Goal: Information Seeking & Learning: Learn about a topic

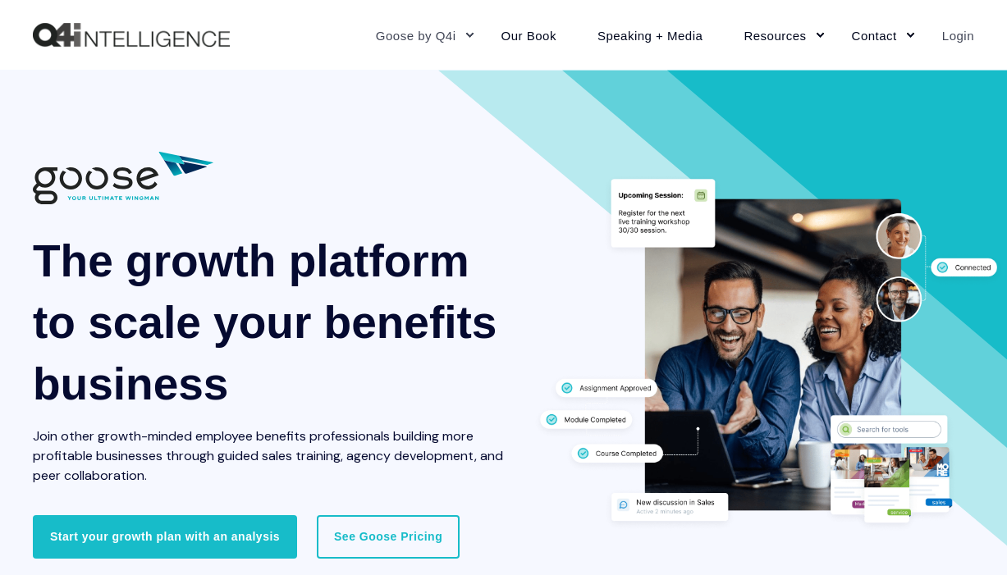
click at [965, 23] on link "Login" at bounding box center [948, 34] width 53 height 71
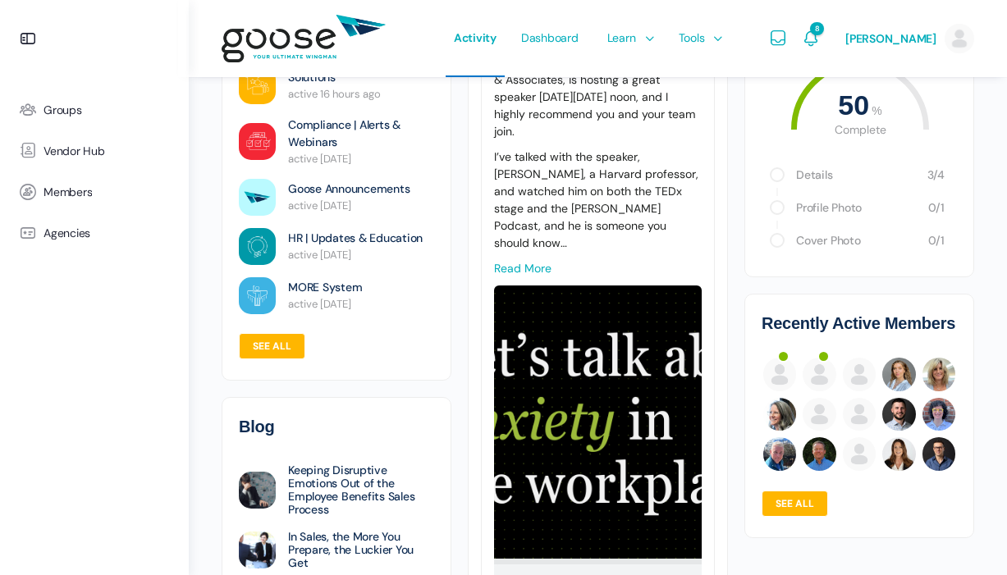
scroll to position [372, 0]
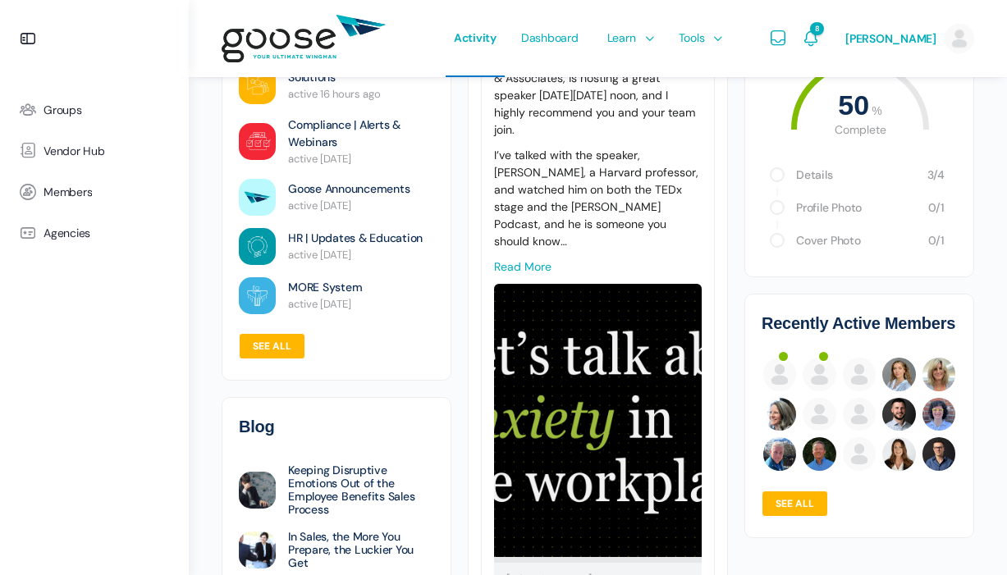
click at [520, 259] on link "Read more" at bounding box center [522, 266] width 57 height 15
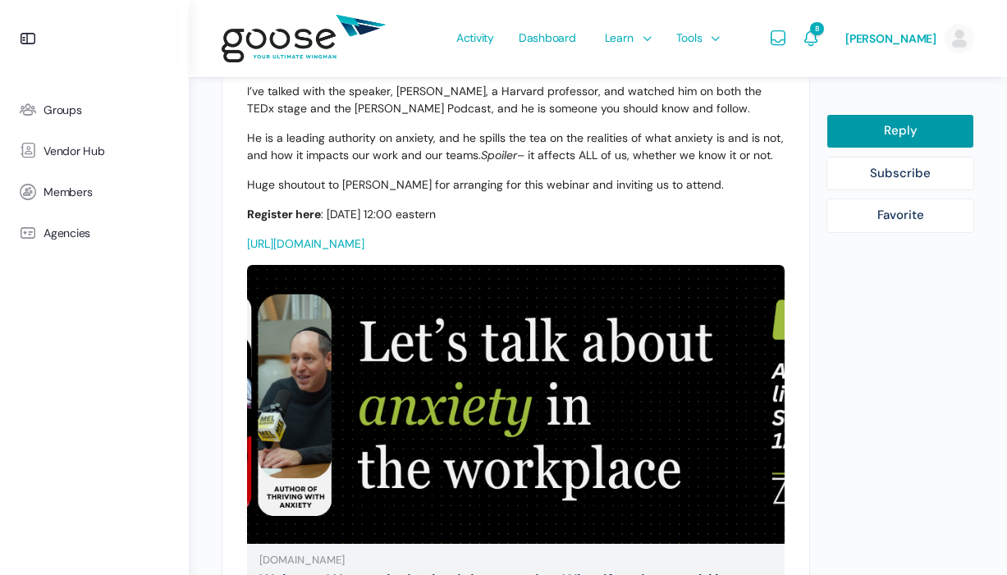
scroll to position [512, 0]
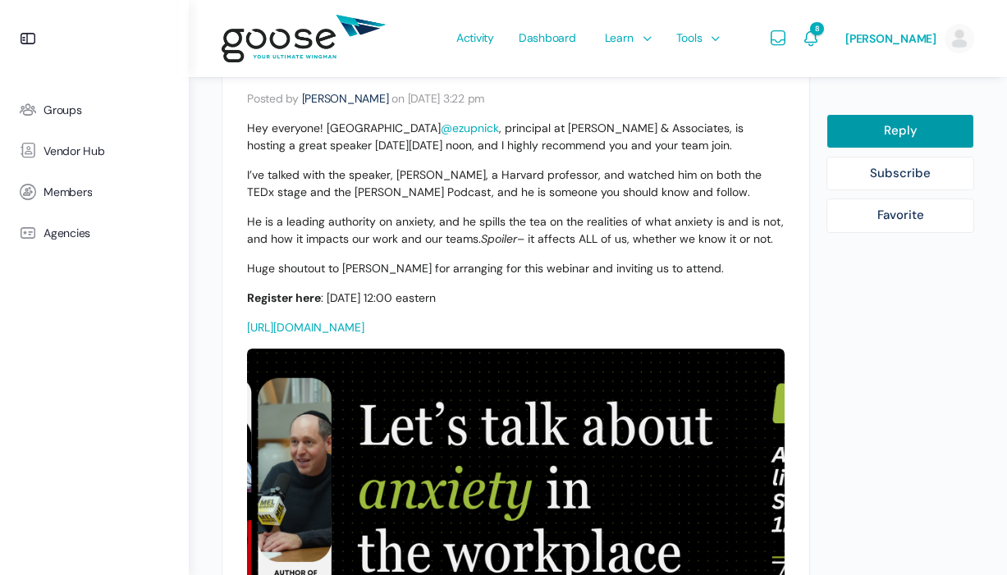
click at [364, 320] on link "https://us02web.zoom.us/meeting/register/meHIbJ8PQ7yx8-D7mL7epQ#/registration" at bounding box center [305, 327] width 117 height 15
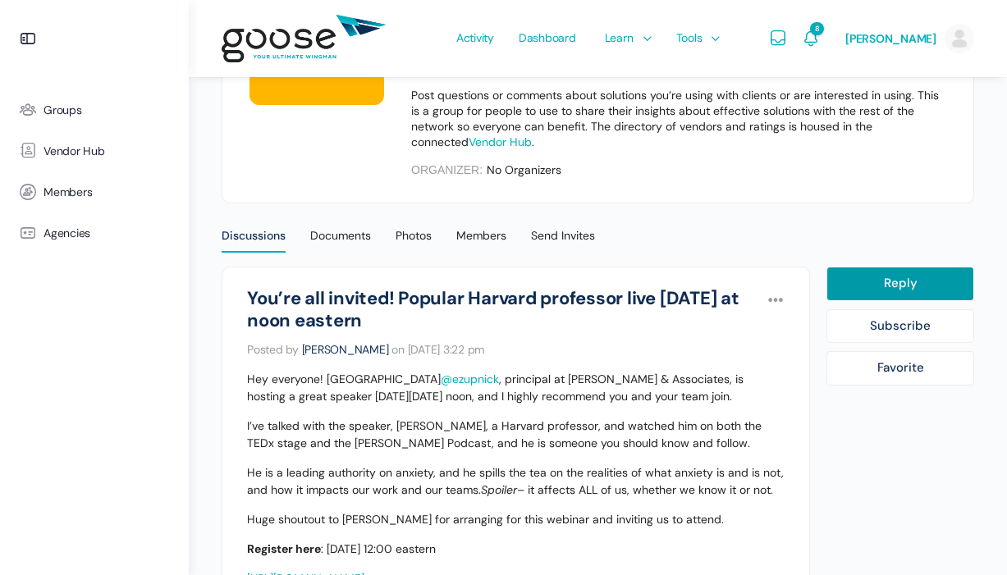
scroll to position [0, 0]
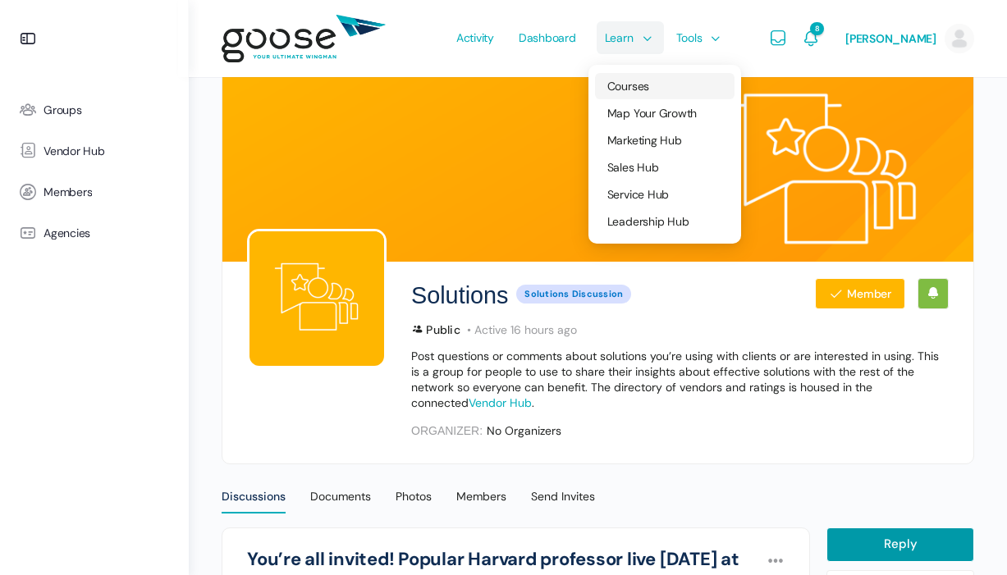
click at [618, 83] on span "Courses" at bounding box center [628, 86] width 42 height 15
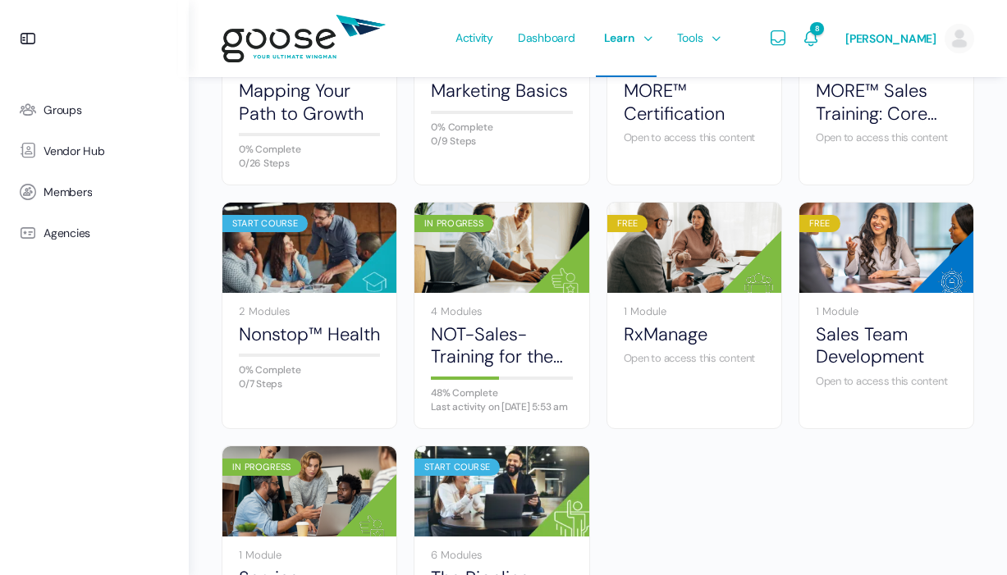
scroll to position [801, 0]
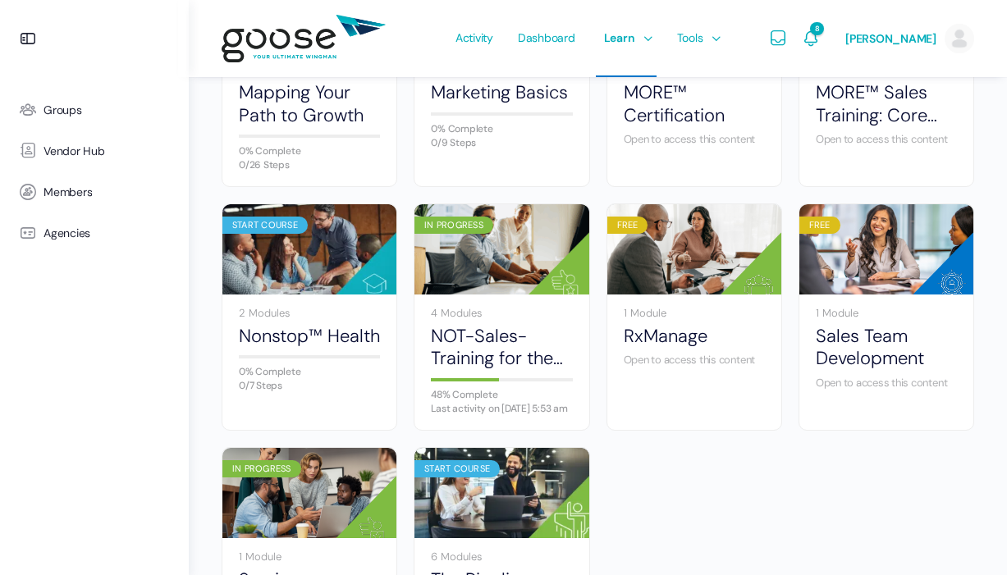
click at [707, 516] on ul "Start Course 3 Modules 1. Introduction to a Healthy Growth Model 0% Complete La…" at bounding box center [597, 81] width 769 height 1218
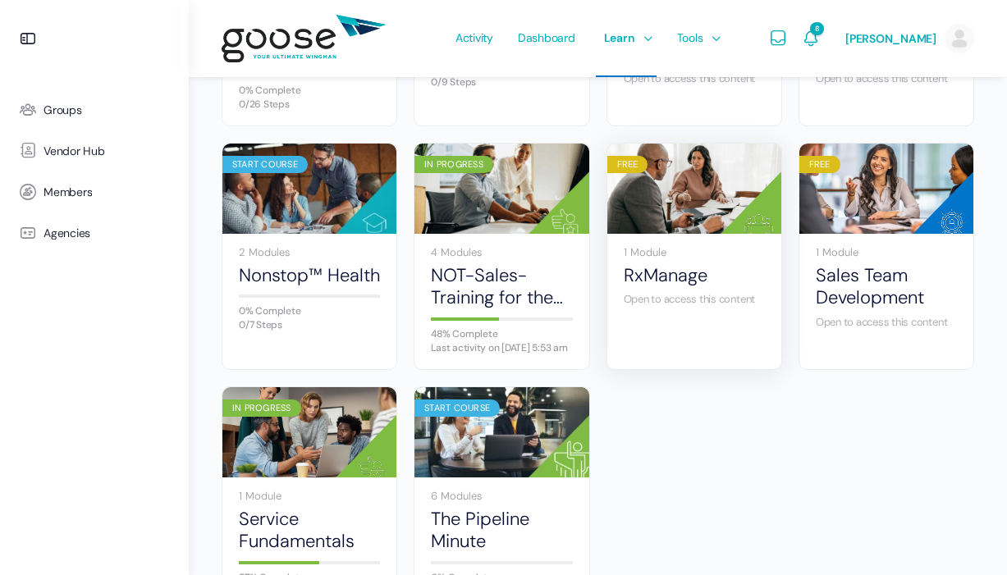
scroll to position [906, 0]
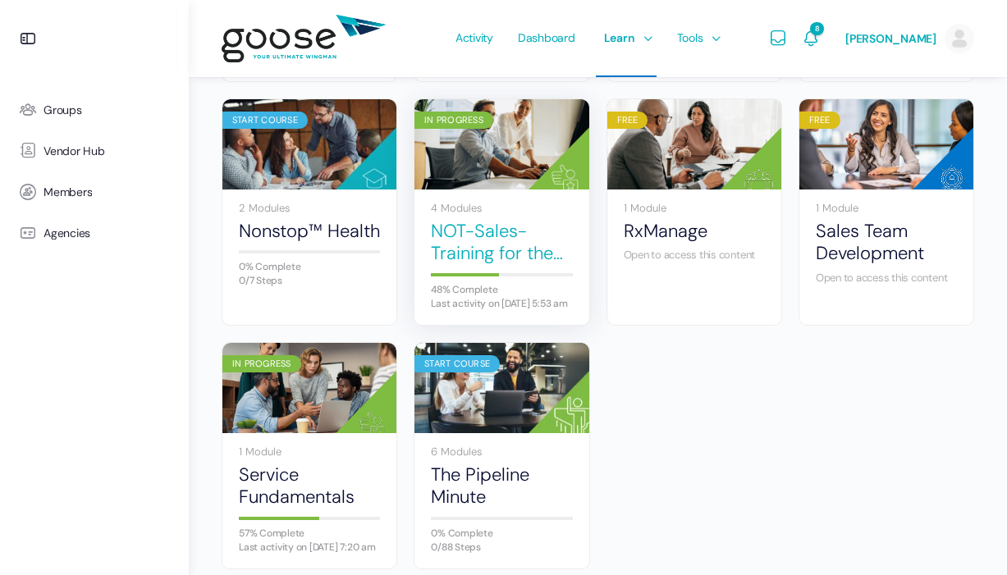
click at [522, 265] on link "NOT-Sales-Training for the Service Team" at bounding box center [501, 242] width 141 height 45
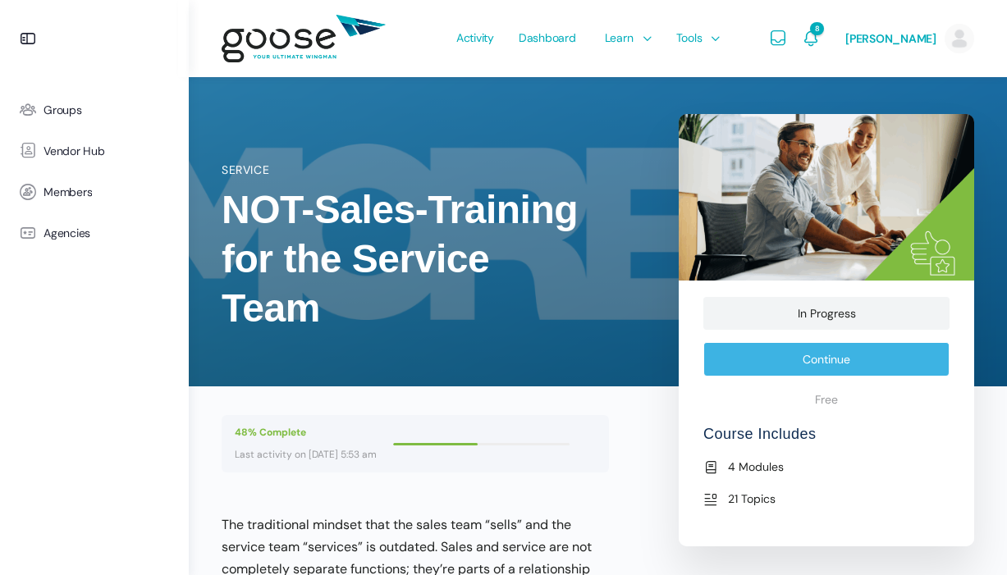
scroll to position [620, 0]
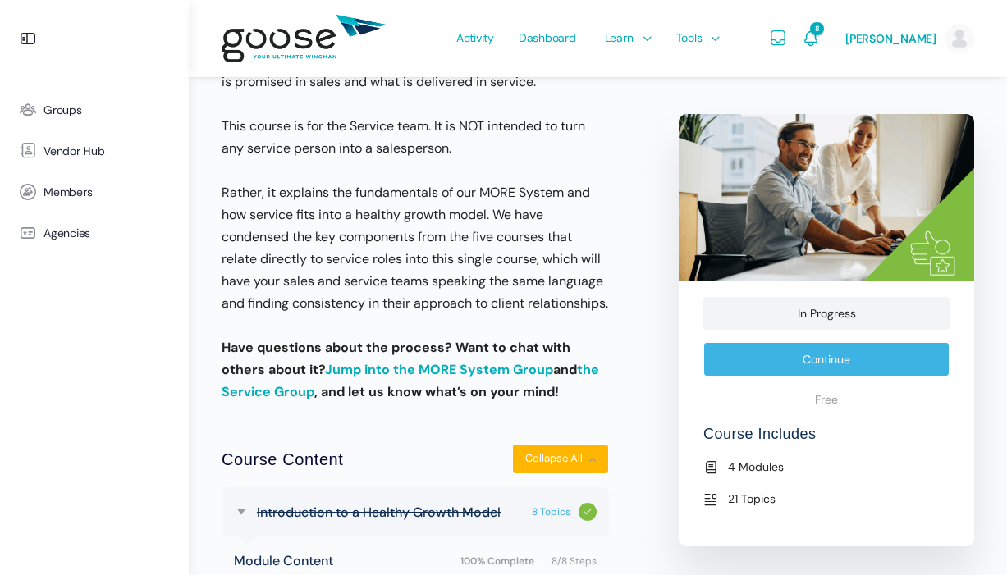
click at [781, 364] on link "Continue" at bounding box center [826, 359] width 246 height 34
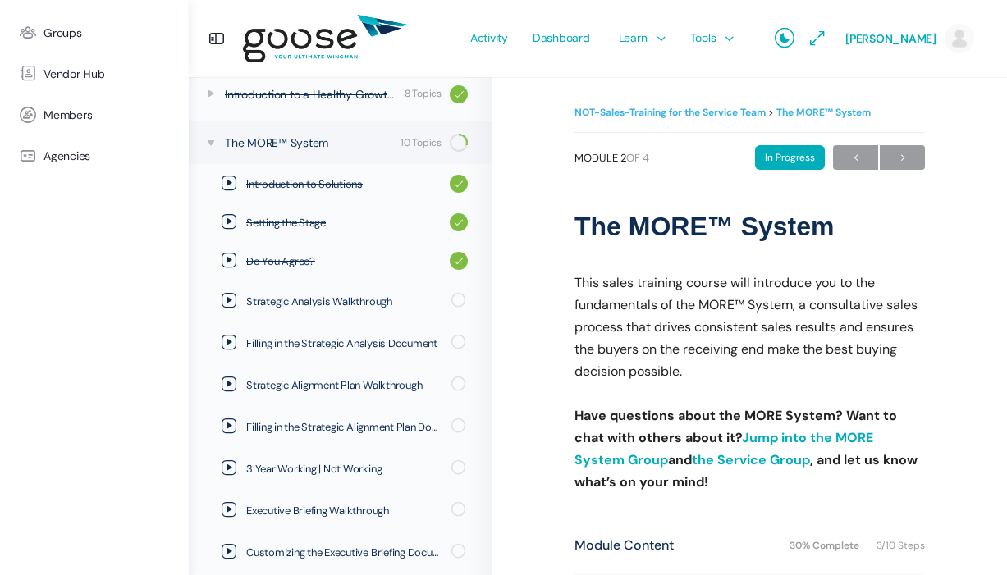
scroll to position [273, 0]
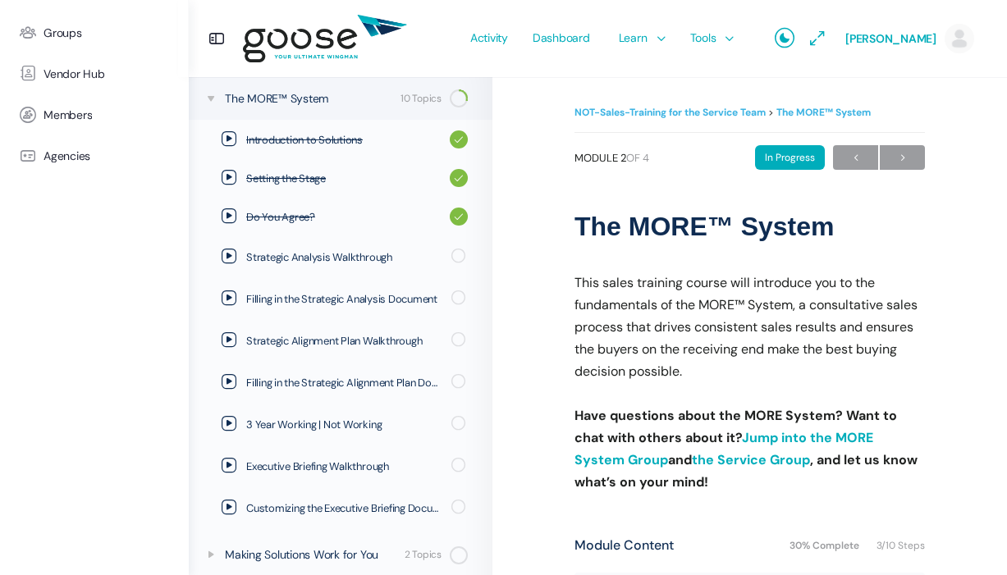
click at [303, 256] on span "Strategic Analysis Walkthrough" at bounding box center [343, 257] width 194 height 16
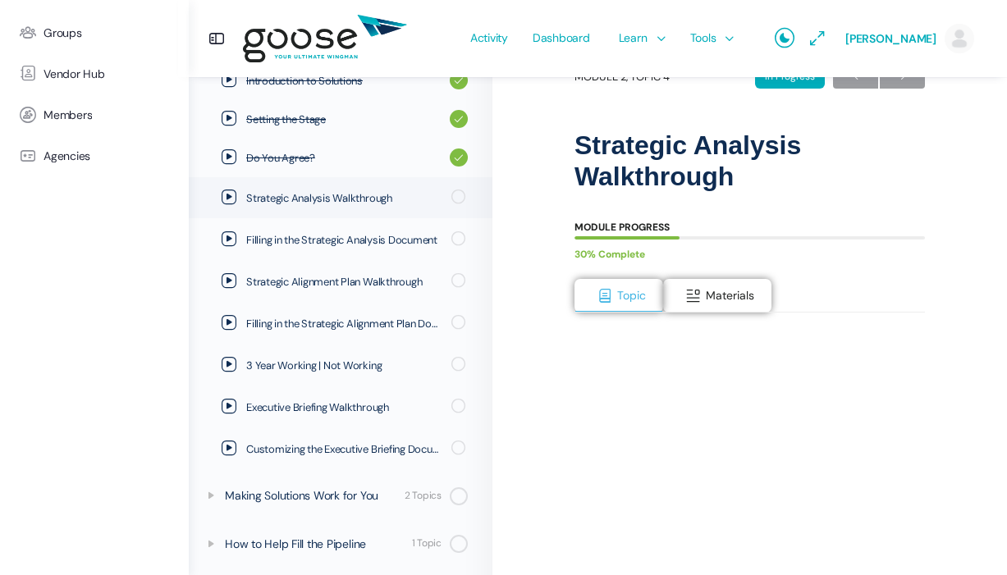
scroll to position [198, 0]
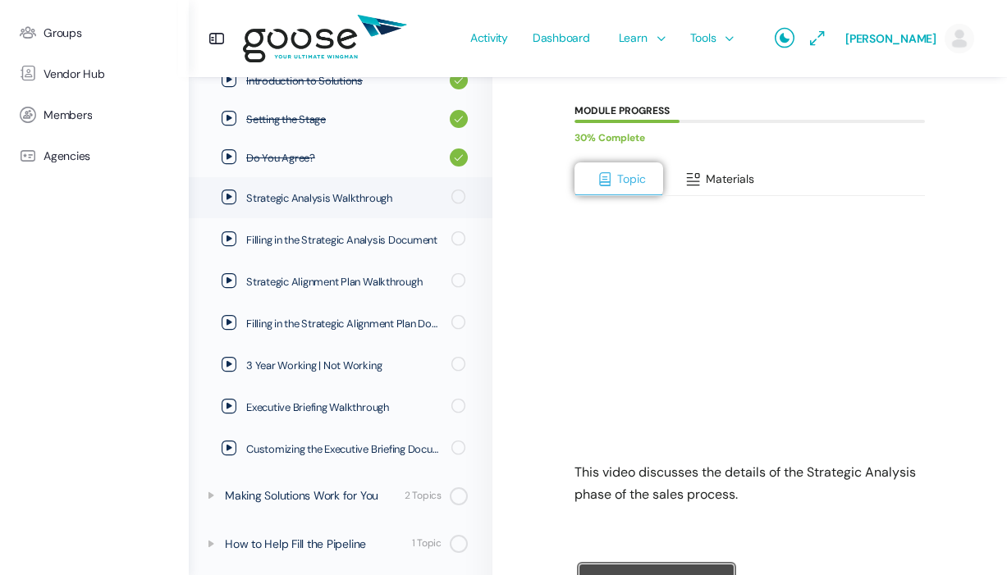
click at [722, 173] on span "Materials" at bounding box center [730, 179] width 48 height 15
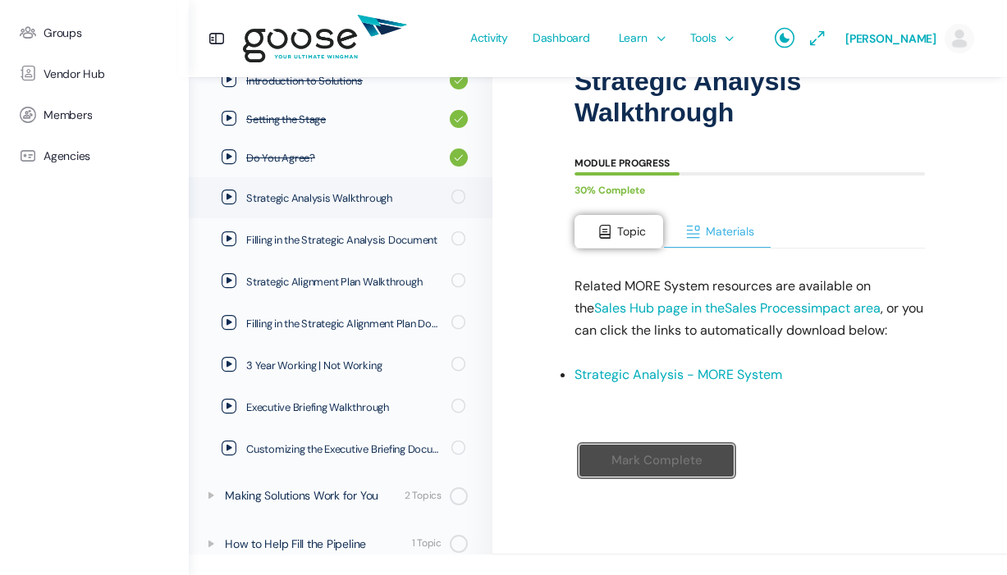
scroll to position [125, 0]
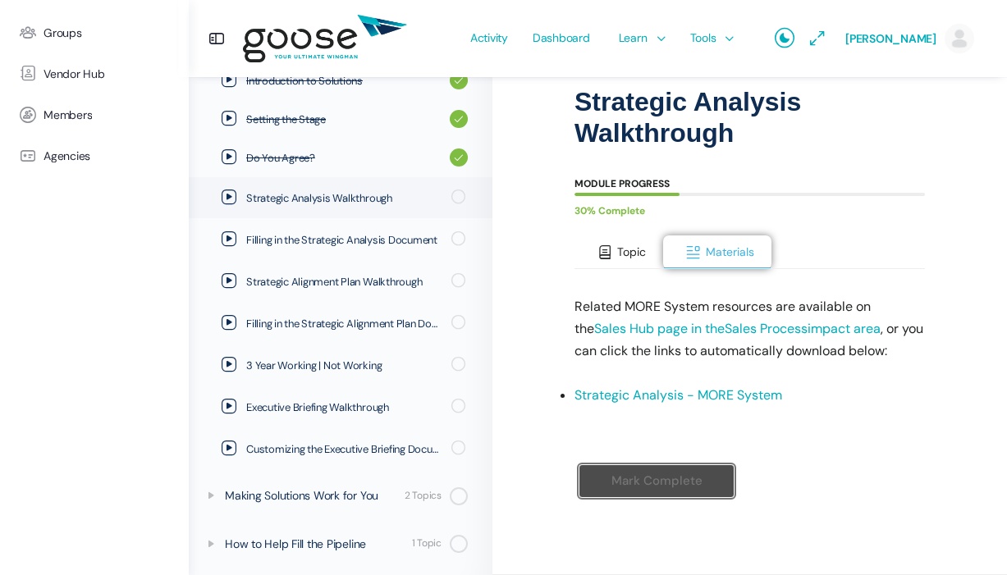
click at [614, 249] on button "Topic" at bounding box center [618, 253] width 89 height 34
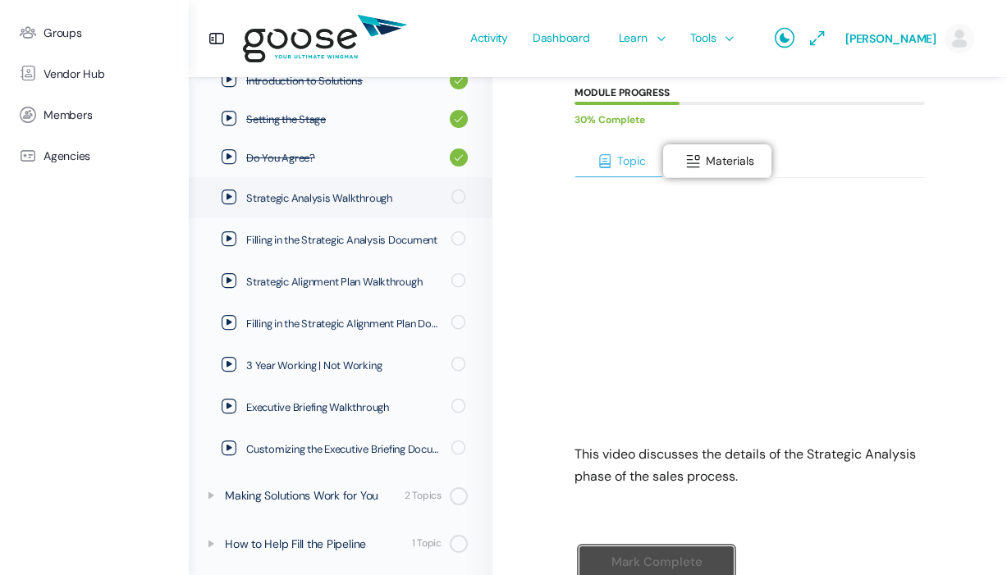
scroll to position [269, 0]
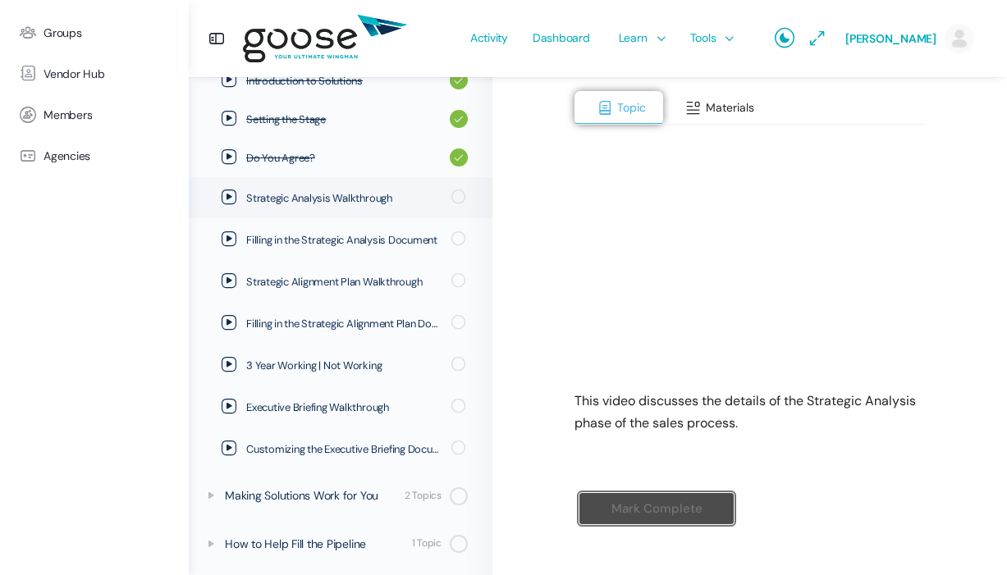
click at [707, 112] on span "Materials" at bounding box center [730, 107] width 48 height 15
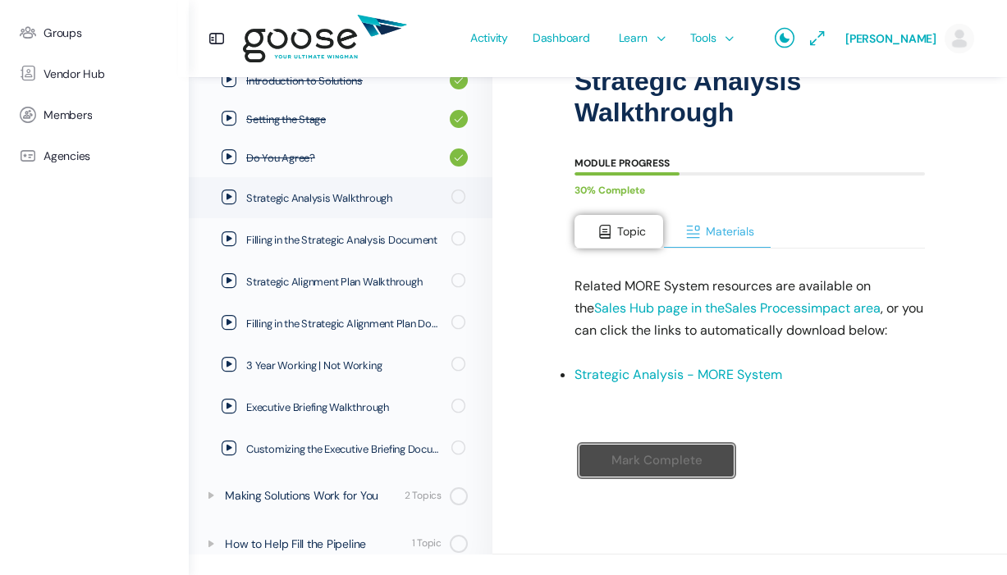
scroll to position [125, 0]
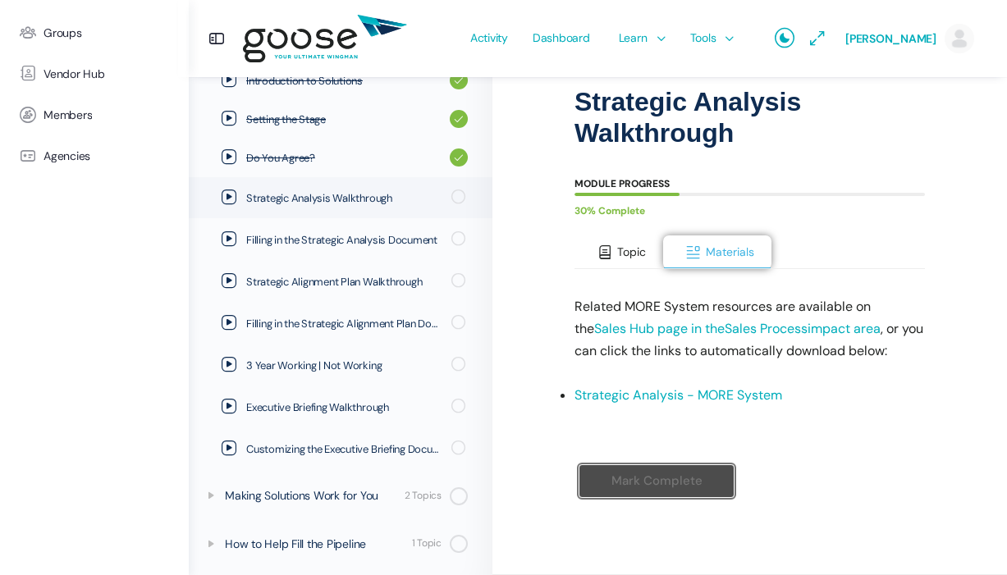
click at [611, 250] on span at bounding box center [605, 253] width 16 height 16
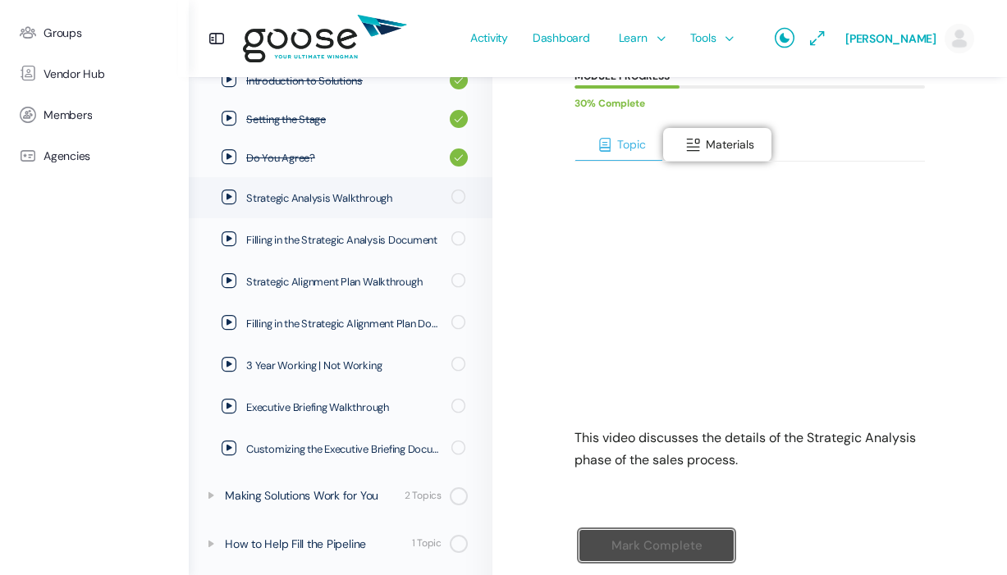
scroll to position [273, 0]
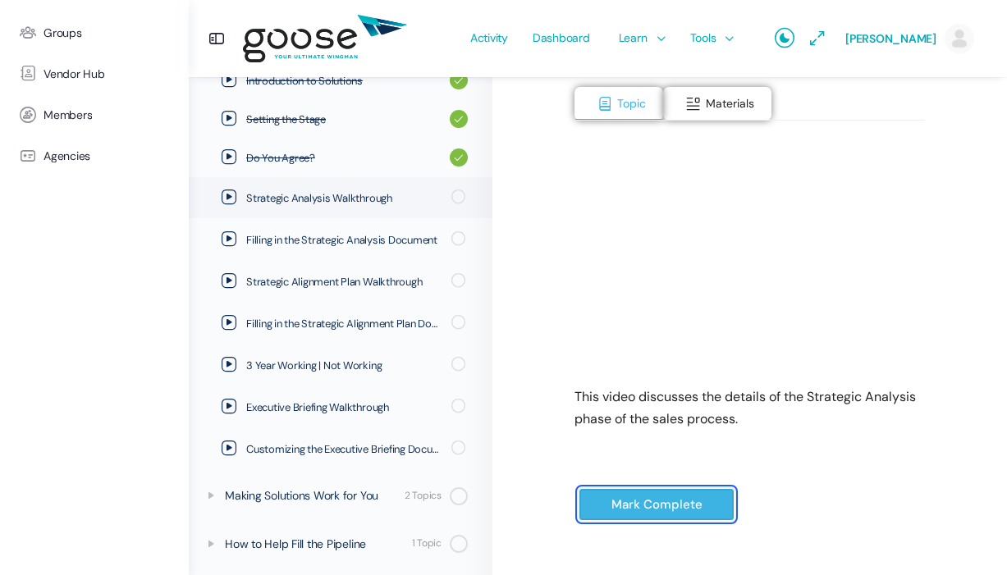
click at [643, 510] on input "Mark Complete" at bounding box center [657, 505] width 156 height 34
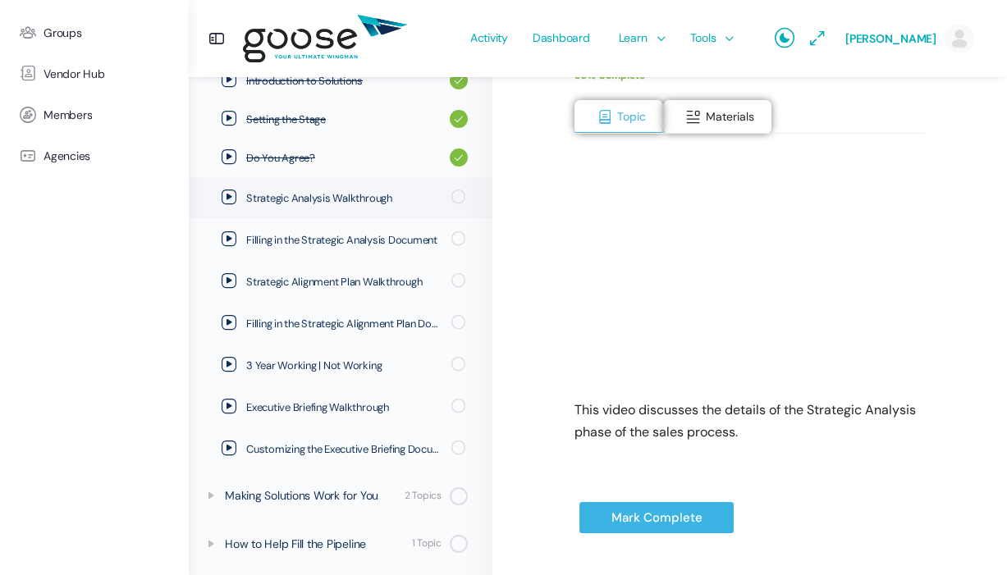
scroll to position [270, 0]
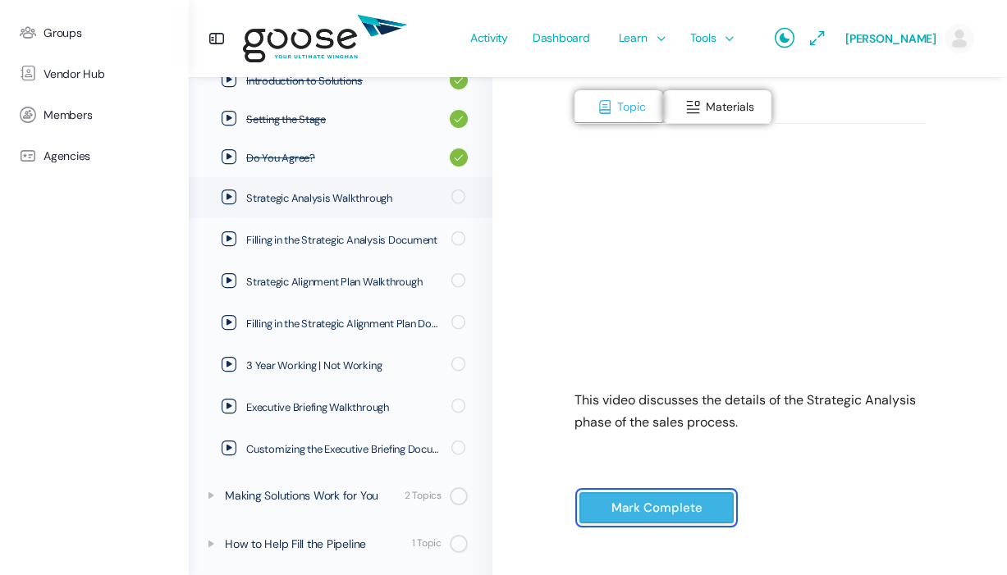
click at [660, 506] on input "Mark Complete" at bounding box center [657, 509] width 156 height 34
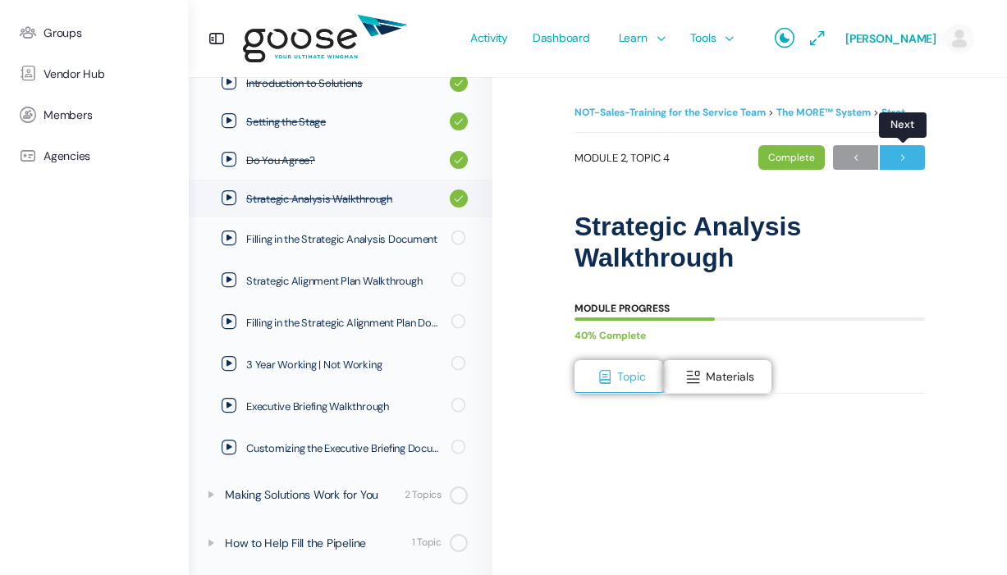
click at [898, 162] on span "→" at bounding box center [902, 158] width 45 height 22
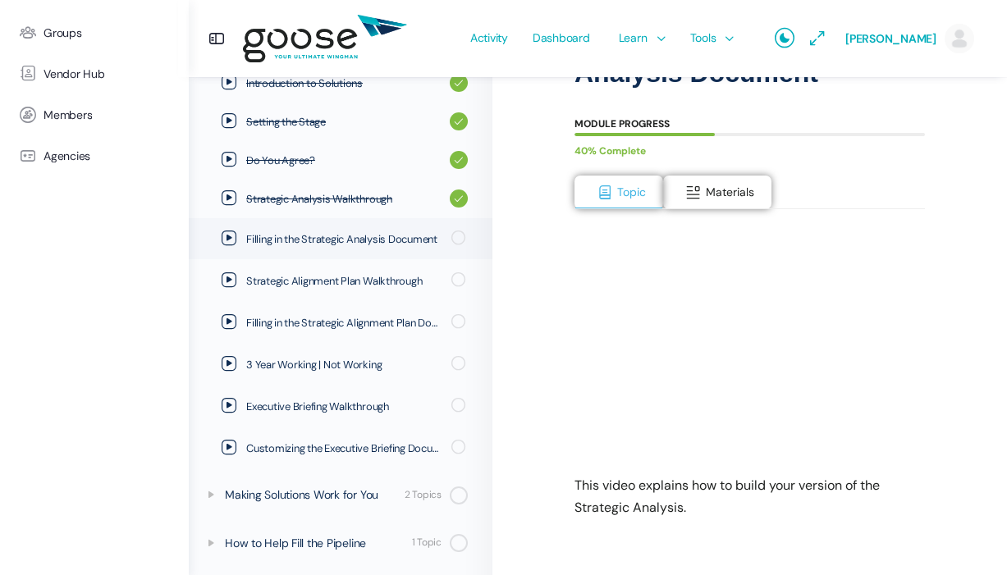
scroll to position [244, 0]
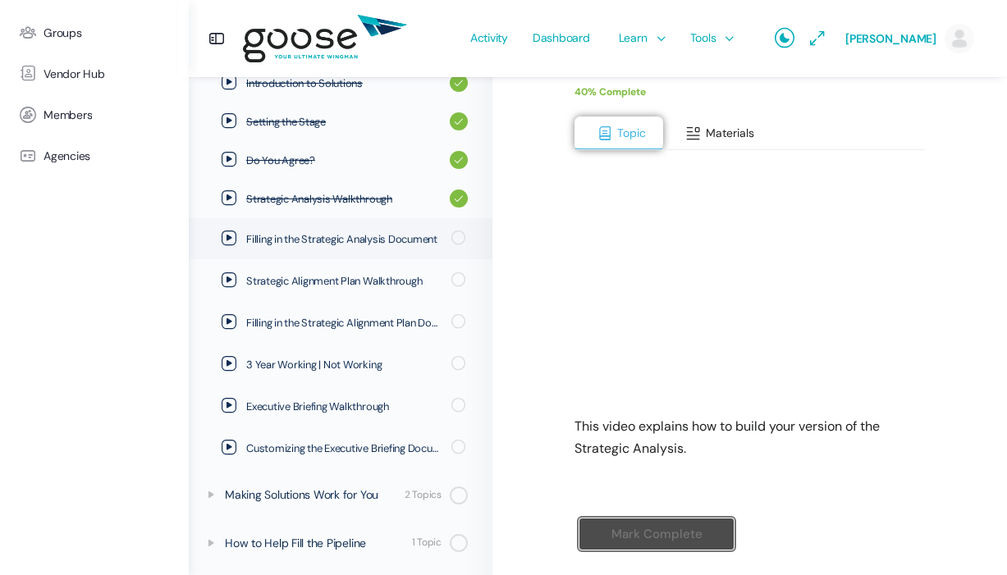
click at [707, 130] on span "Materials" at bounding box center [730, 133] width 48 height 15
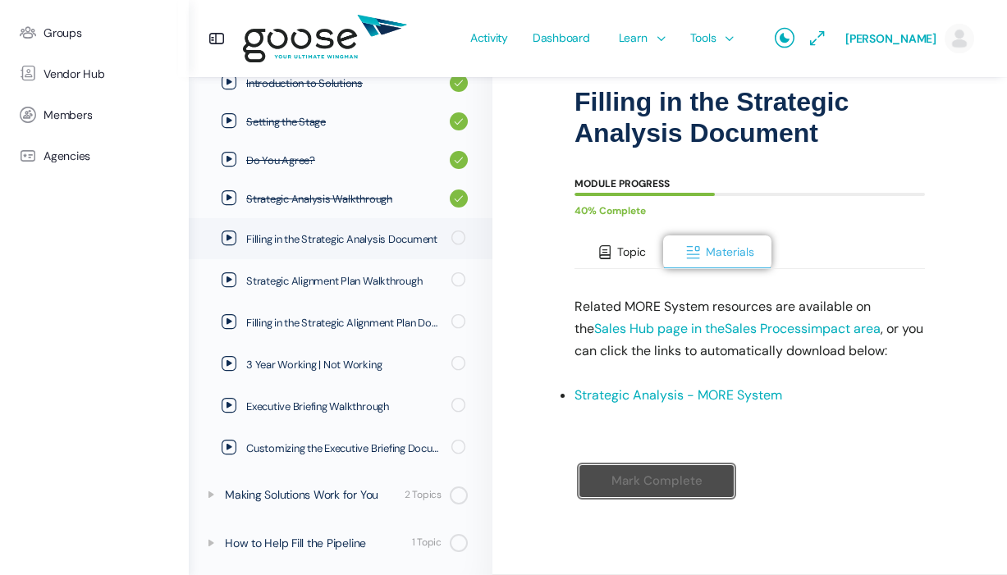
click at [629, 258] on span "Topic" at bounding box center [631, 252] width 29 height 15
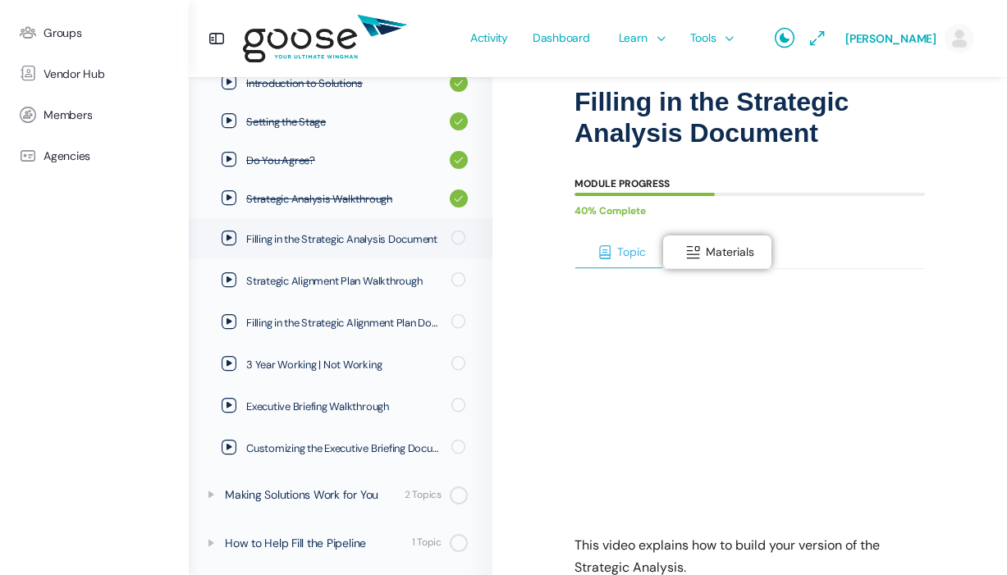
click at [610, 248] on span at bounding box center [605, 253] width 16 height 16
click at [622, 249] on span "Topic" at bounding box center [631, 252] width 29 height 15
click at [744, 263] on button "Materials" at bounding box center [717, 253] width 108 height 34
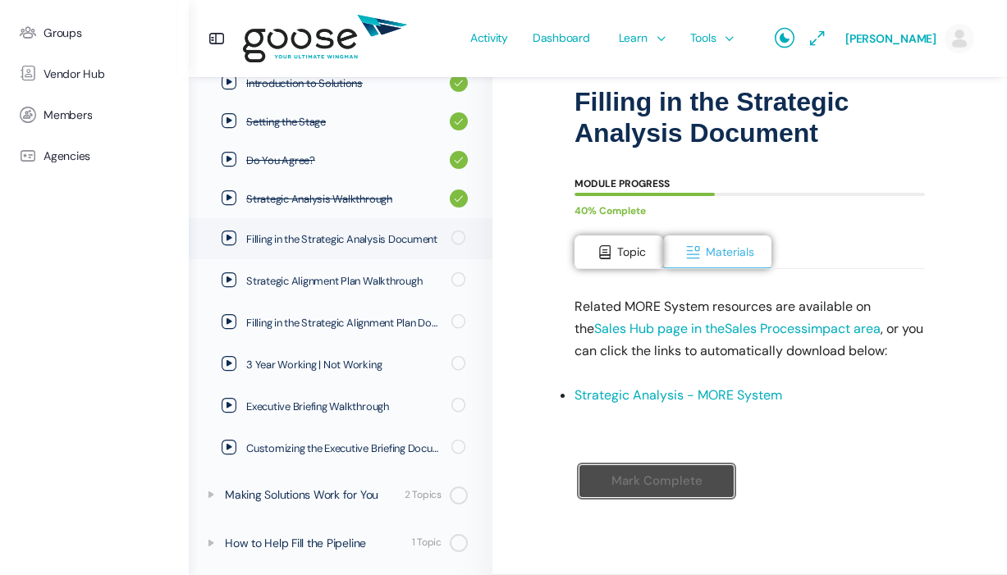
click at [684, 400] on link "Strategic Analysis - MORE System" at bounding box center [678, 395] width 208 height 17
click at [627, 247] on span "Topic" at bounding box center [631, 252] width 29 height 15
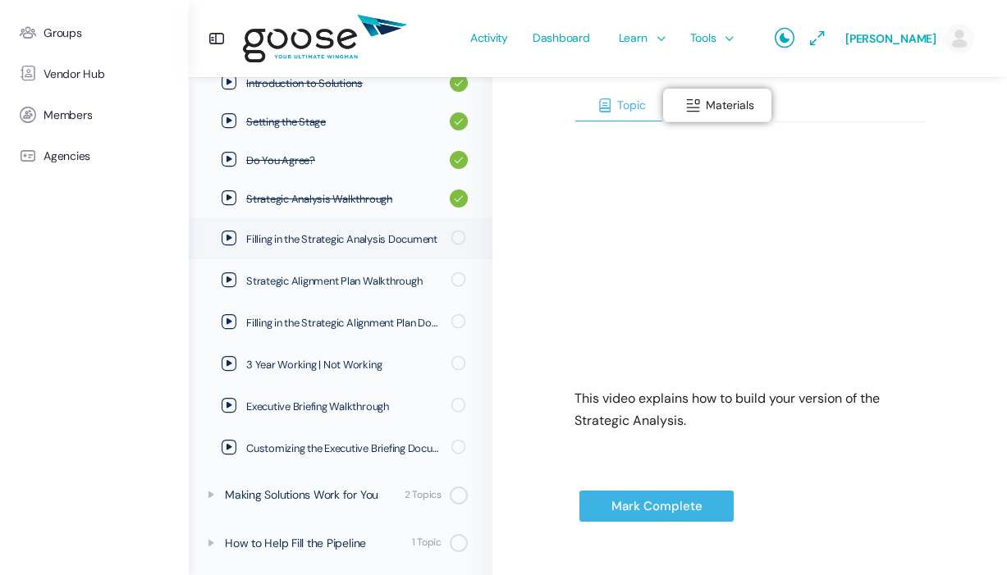
scroll to position [271, 0]
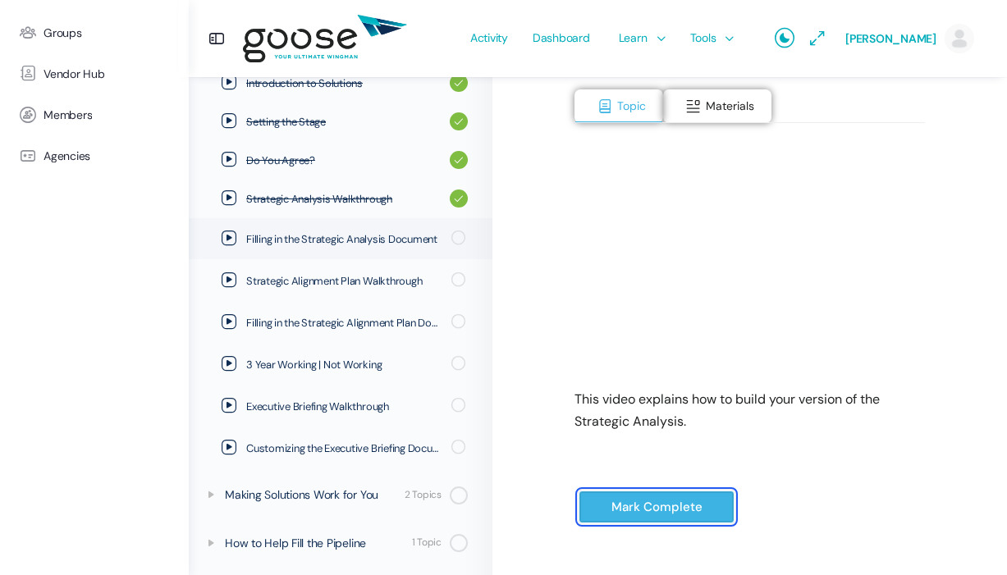
click at [659, 505] on input "Mark Complete" at bounding box center [657, 508] width 156 height 34
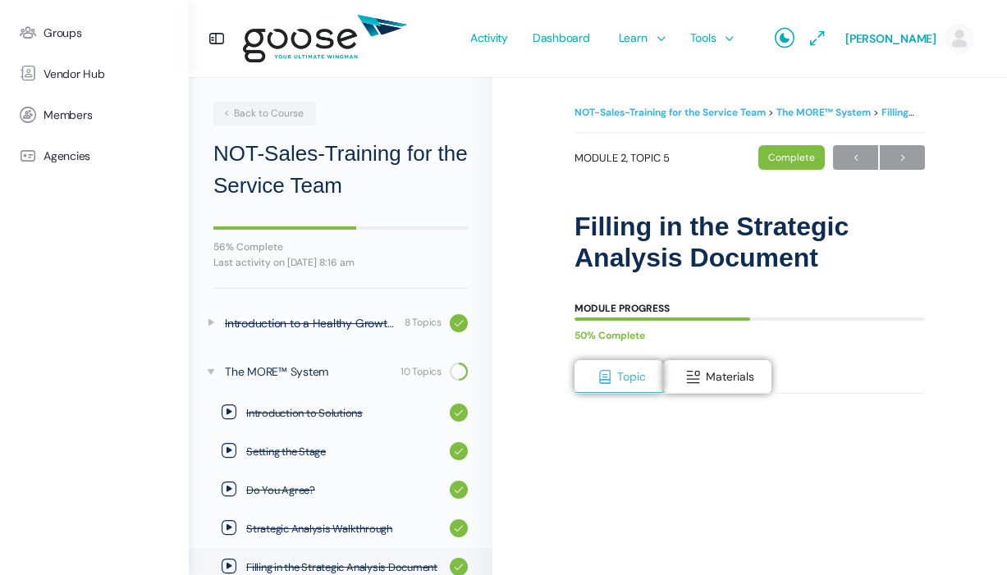
scroll to position [327, 0]
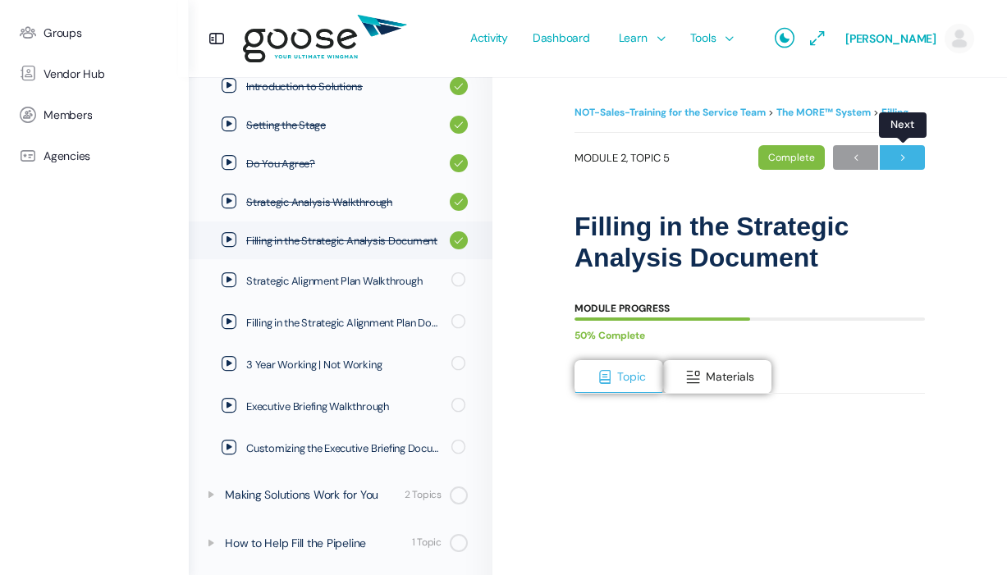
click at [907, 166] on span "→" at bounding box center [902, 158] width 45 height 22
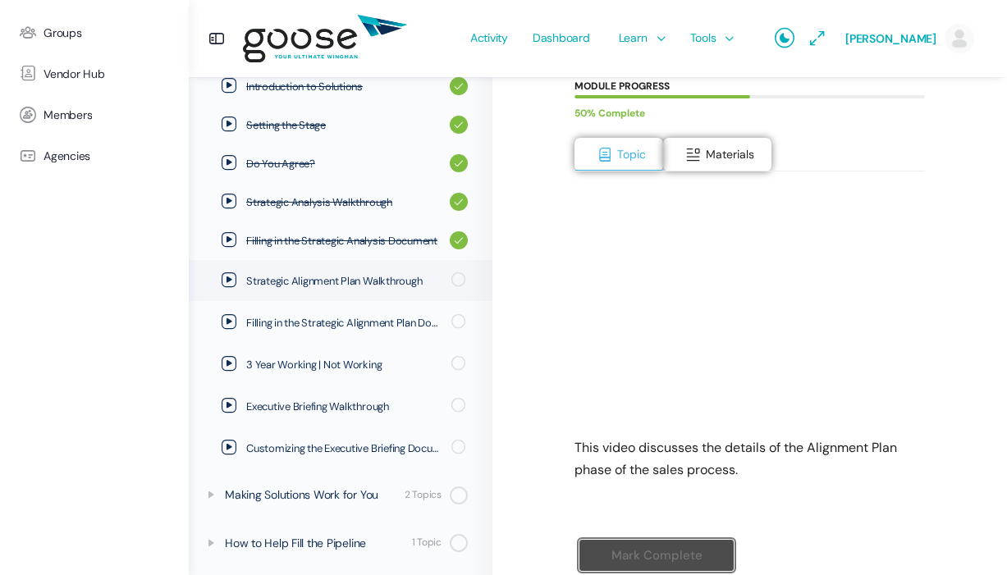
scroll to position [235, 0]
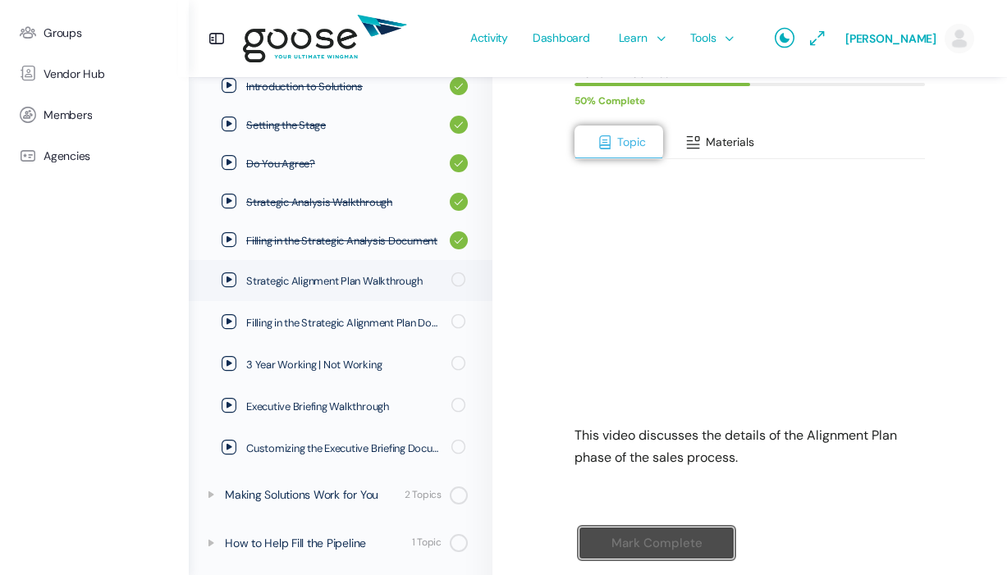
click at [723, 136] on span "Materials" at bounding box center [730, 142] width 48 height 15
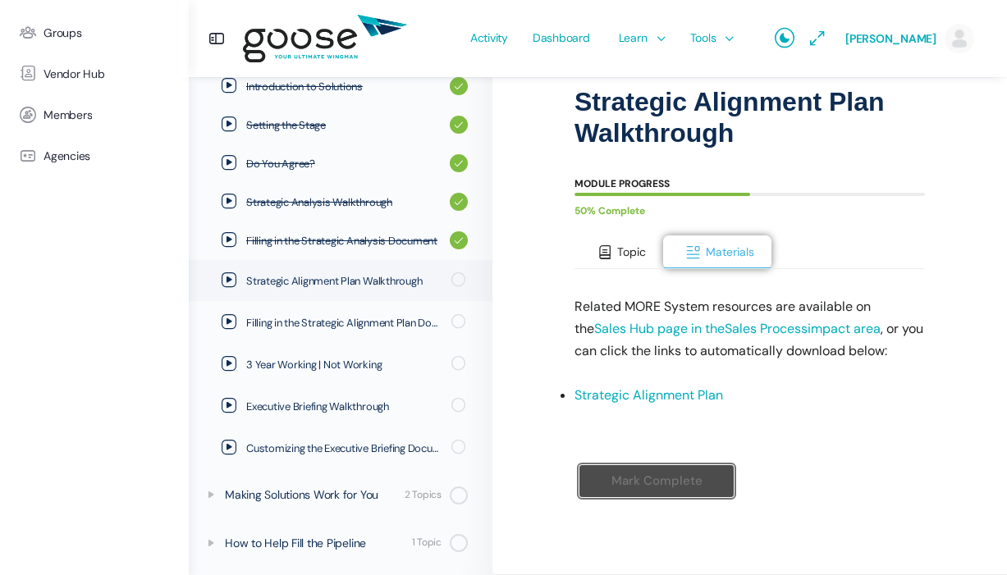
click at [624, 249] on span "Topic" at bounding box center [631, 252] width 29 height 15
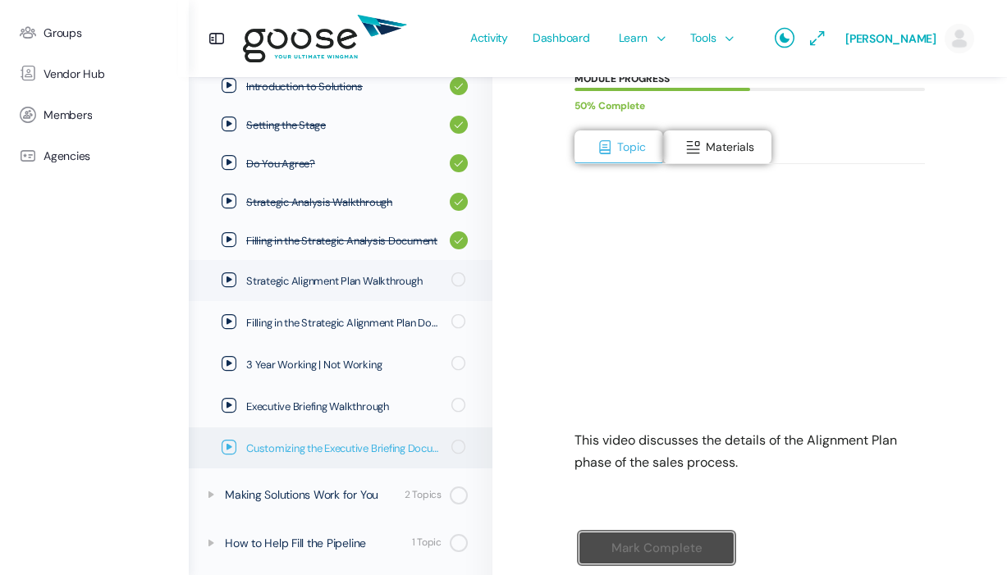
scroll to position [296, 0]
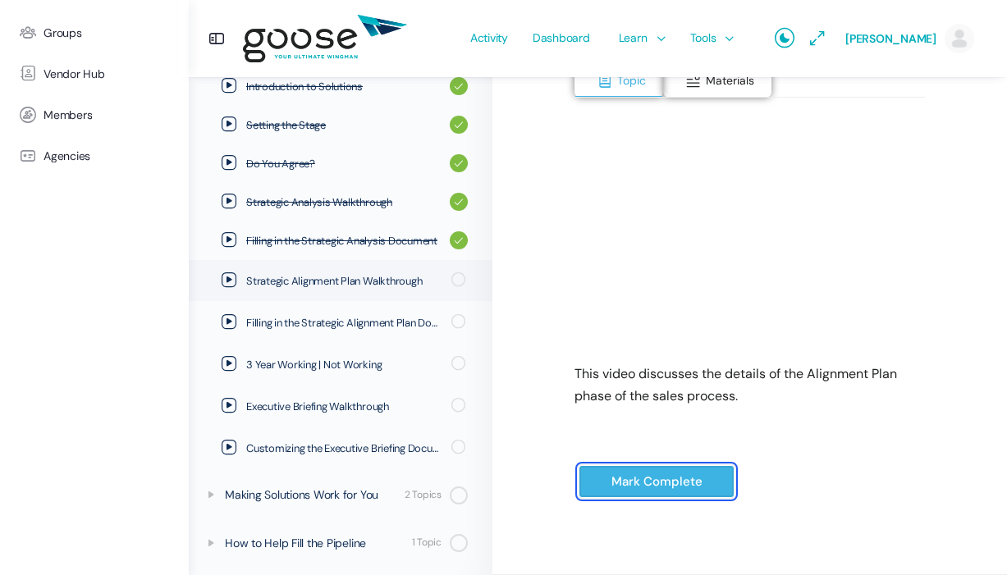
click at [647, 484] on input "Mark Complete" at bounding box center [657, 482] width 156 height 34
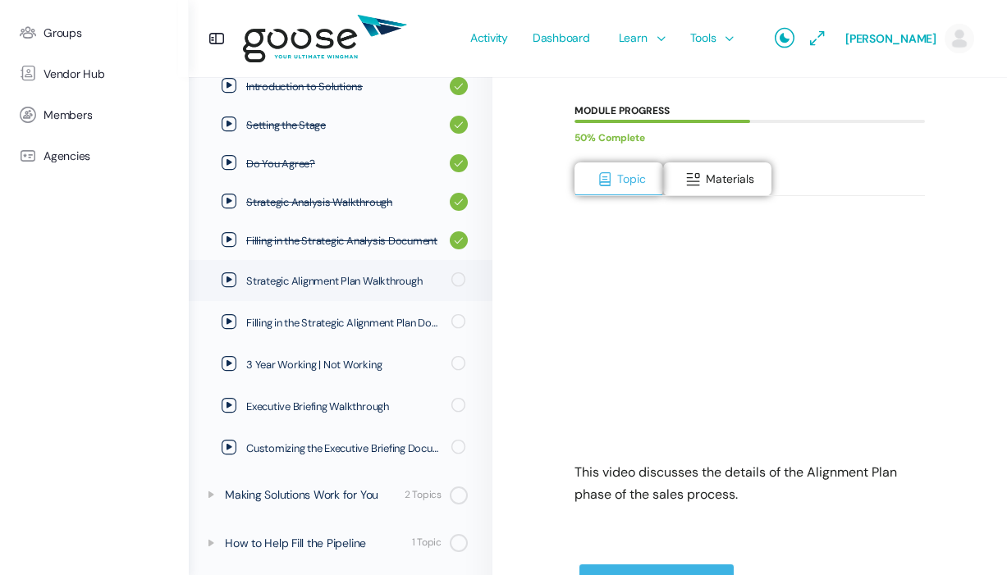
scroll to position [296, 0]
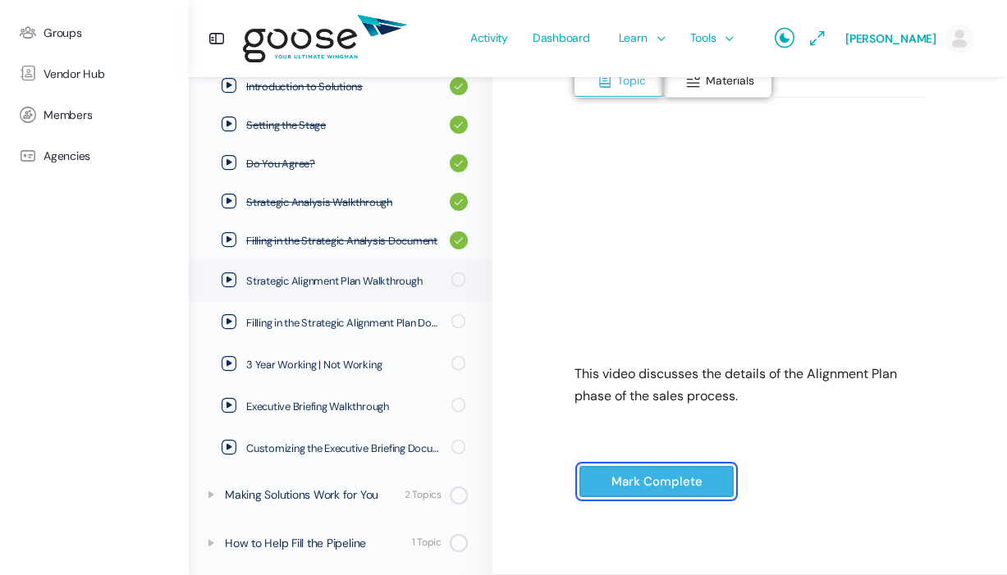
click at [661, 497] on input "Mark Complete" at bounding box center [657, 482] width 156 height 34
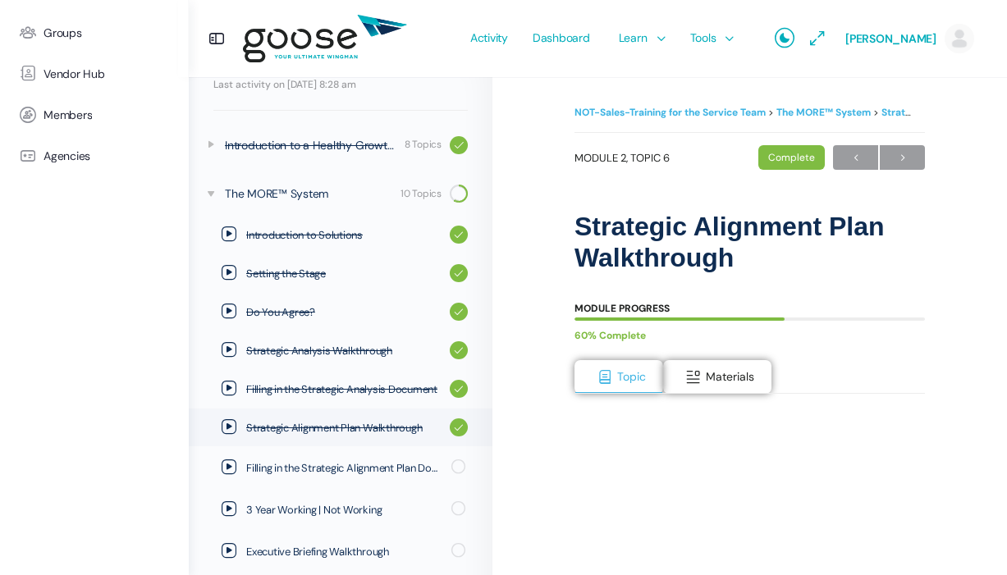
scroll to position [324, 0]
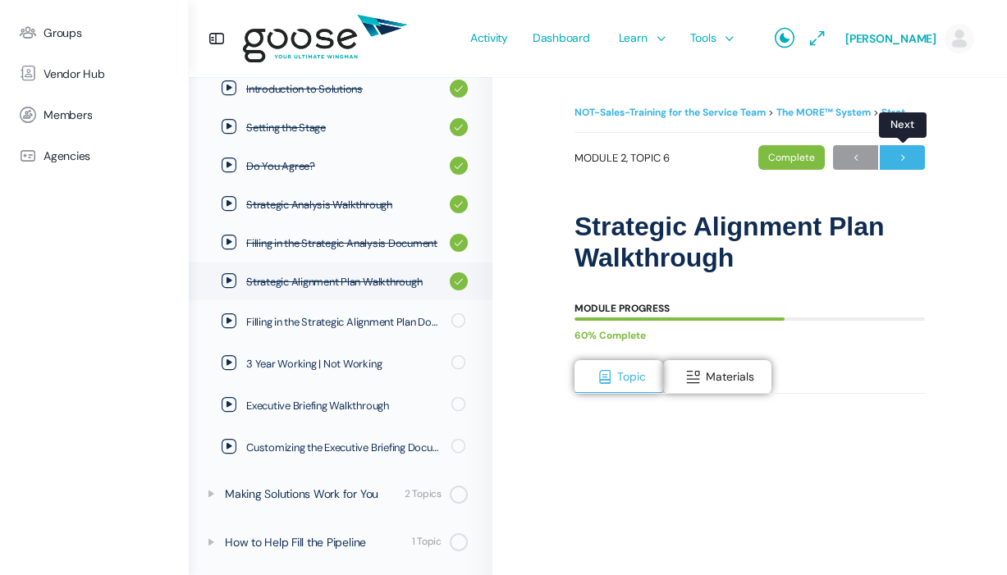
click at [902, 156] on span "→" at bounding box center [902, 158] width 45 height 22
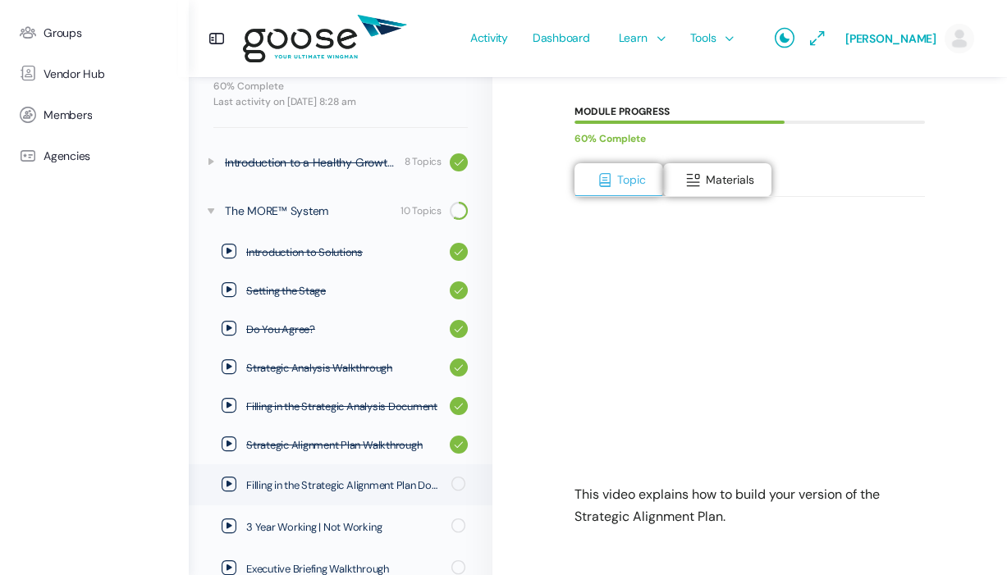
scroll to position [318, 0]
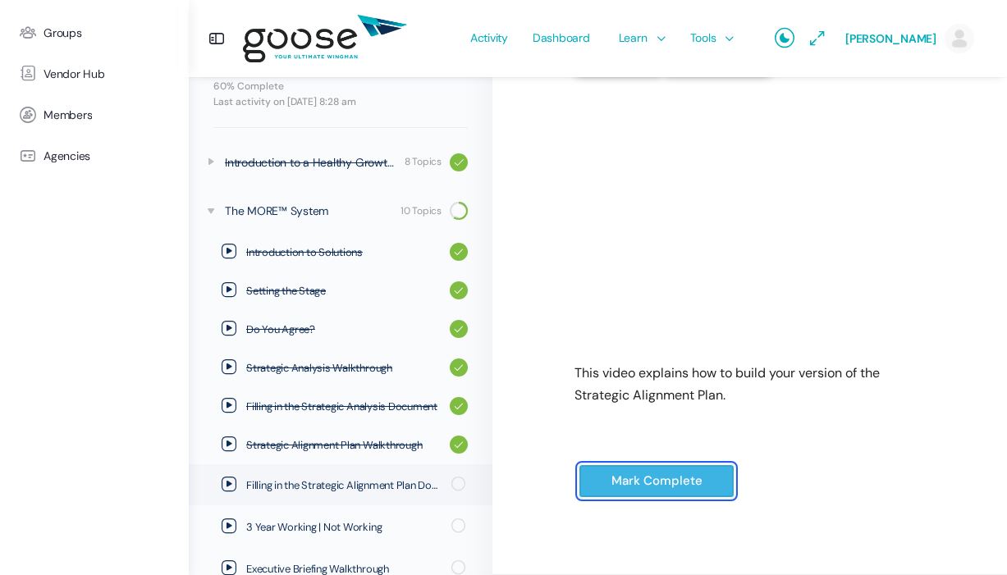
click at [607, 481] on input "Mark Complete" at bounding box center [657, 481] width 156 height 34
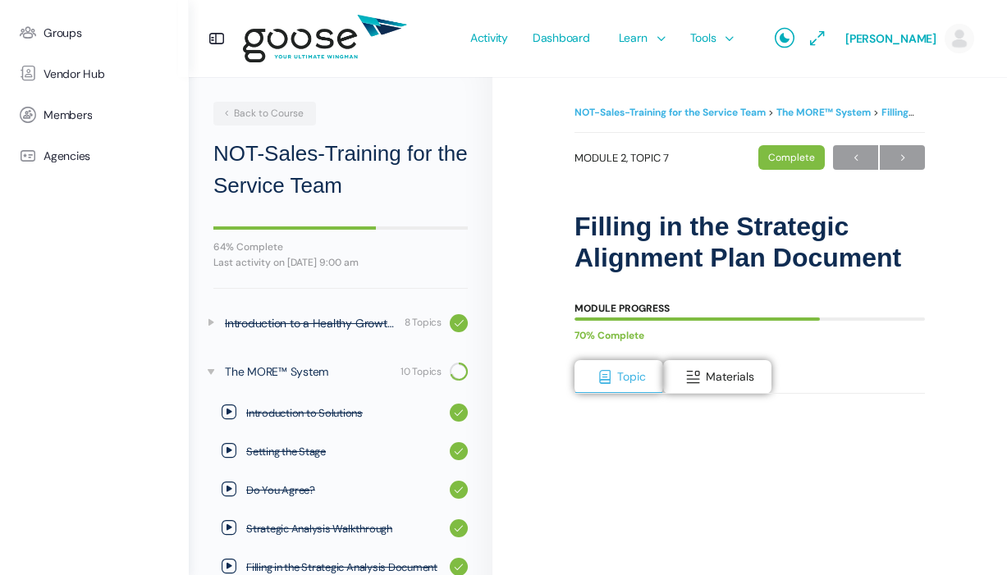
scroll to position [321, 0]
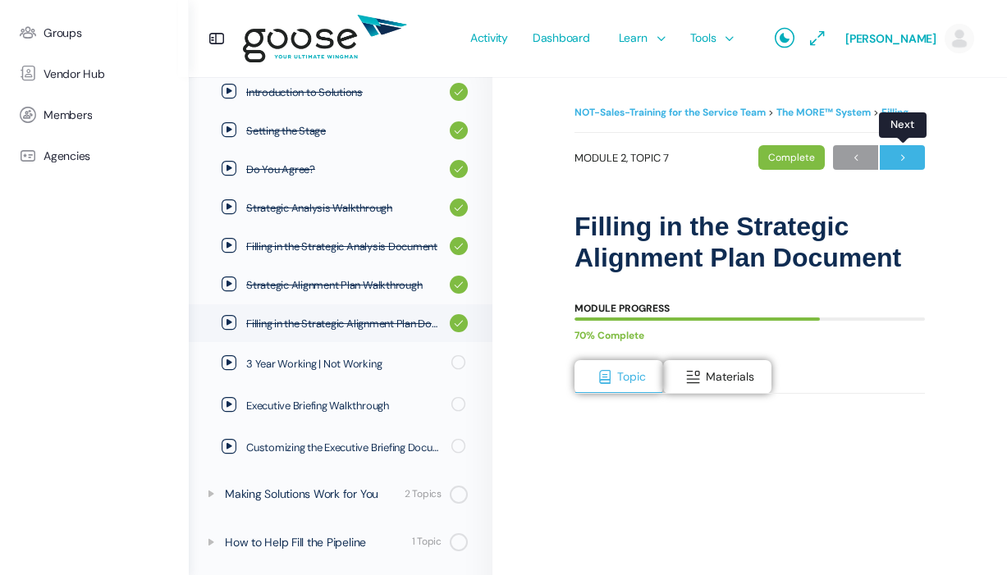
click at [899, 161] on span "→" at bounding box center [902, 158] width 45 height 22
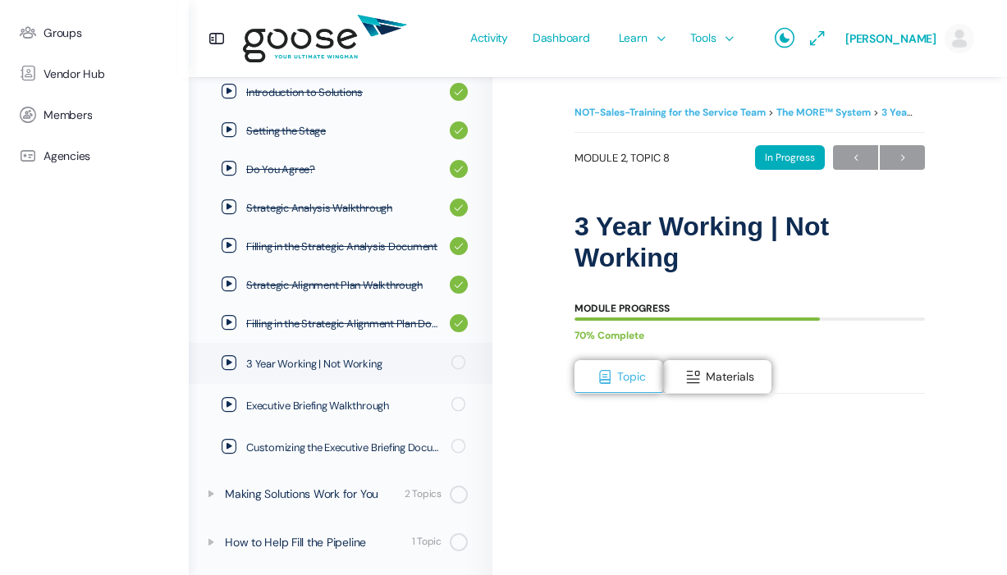
scroll to position [238, 0]
